Goal: Find contact information: Find contact information

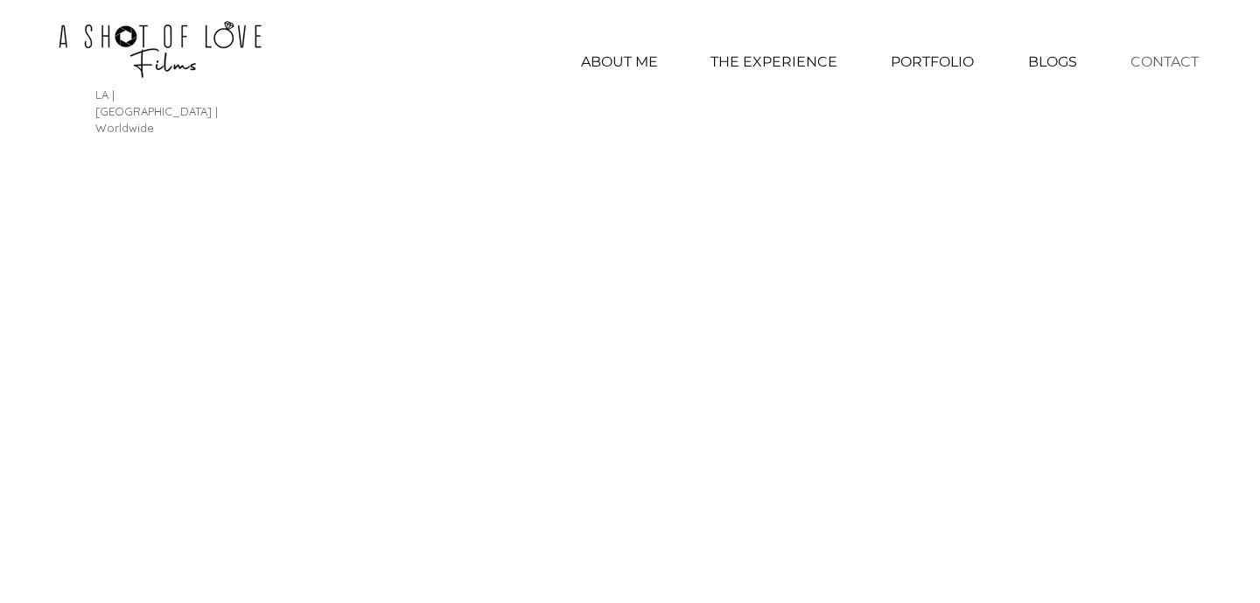
click at [1145, 67] on p "CONTACT" at bounding box center [1165, 62] width 86 height 44
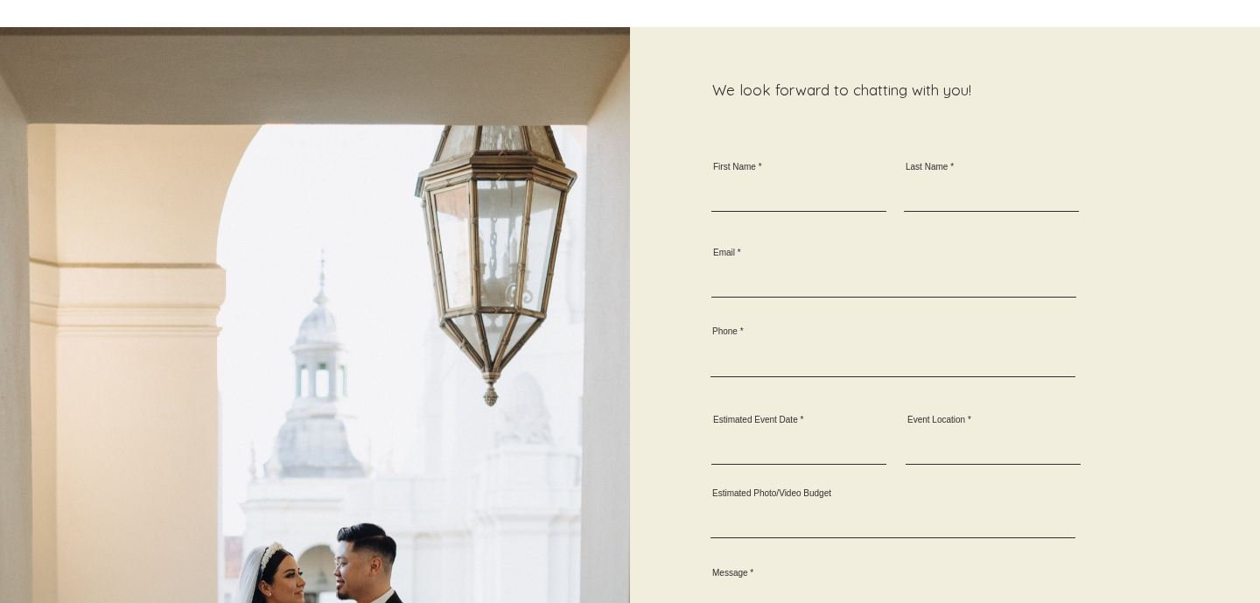
scroll to position [1255, 0]
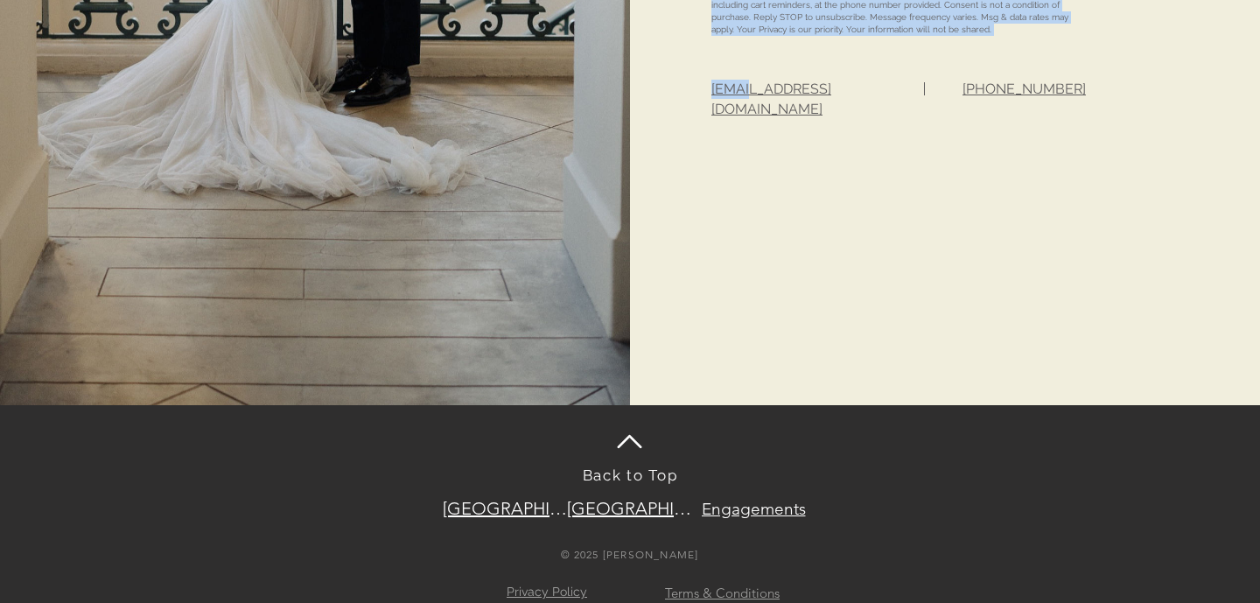
drag, startPoint x: 909, startPoint y: 88, endPoint x: 752, endPoint y: 84, distance: 157.6
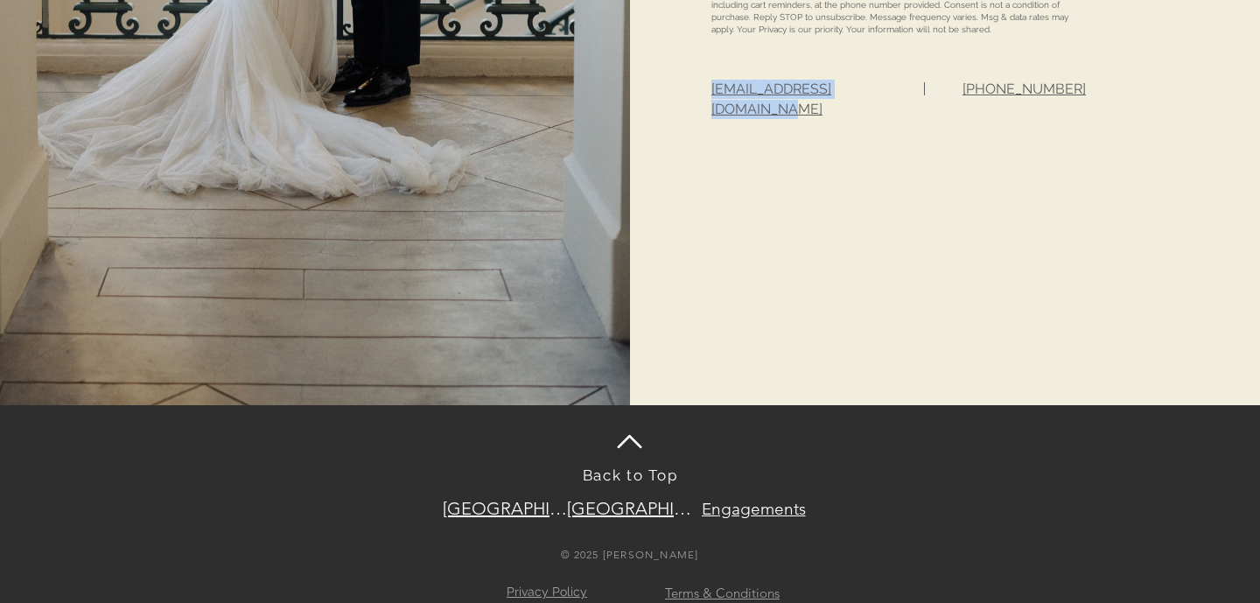
copy span "[EMAIL_ADDRESS][DOMAIN_NAME]"
drag, startPoint x: 806, startPoint y: 85, endPoint x: 331, endPoint y: 4, distance: 482.1
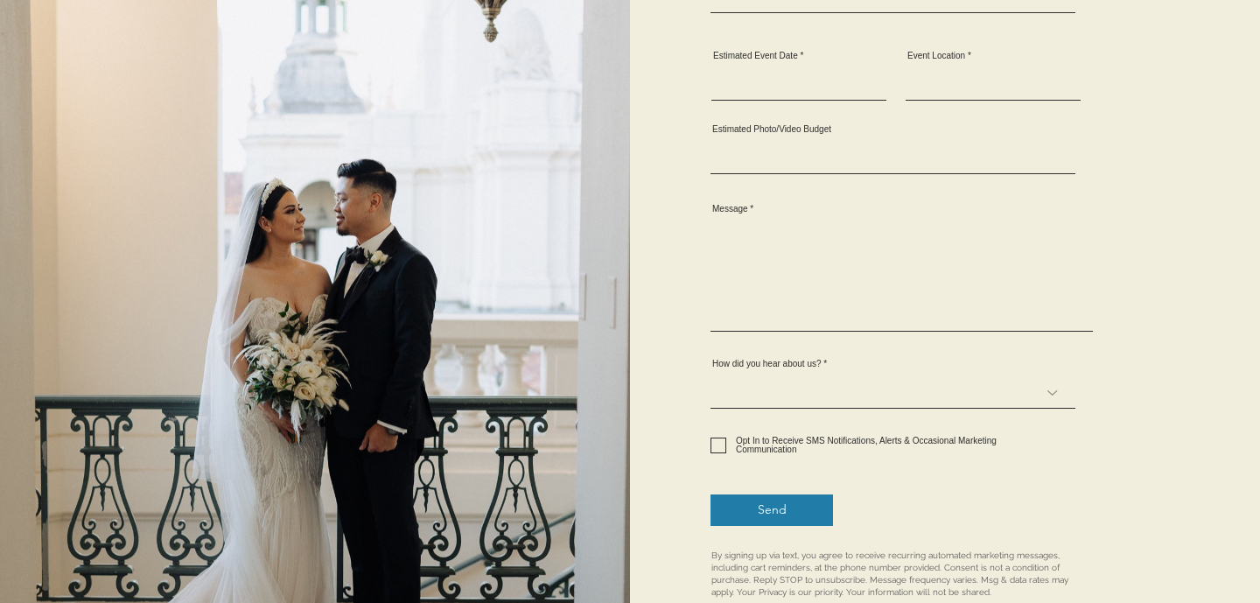
scroll to position [691, 0]
